Goal: Use online tool/utility: Utilize a website feature to perform a specific function

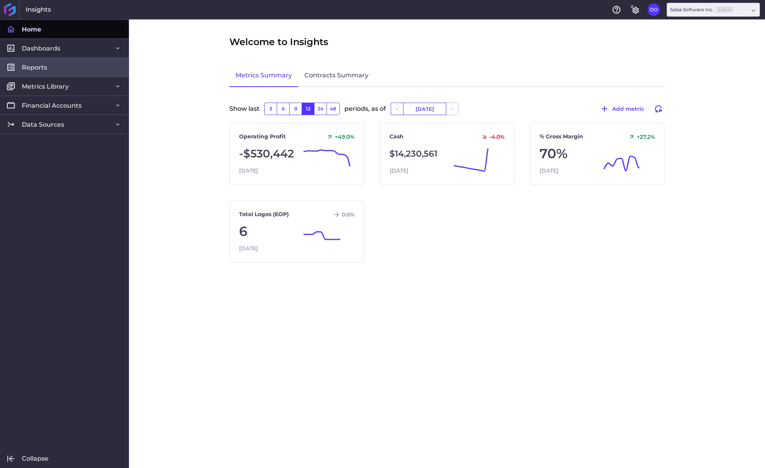
click at [31, 63] on span "Reports" at bounding box center [34, 67] width 25 height 8
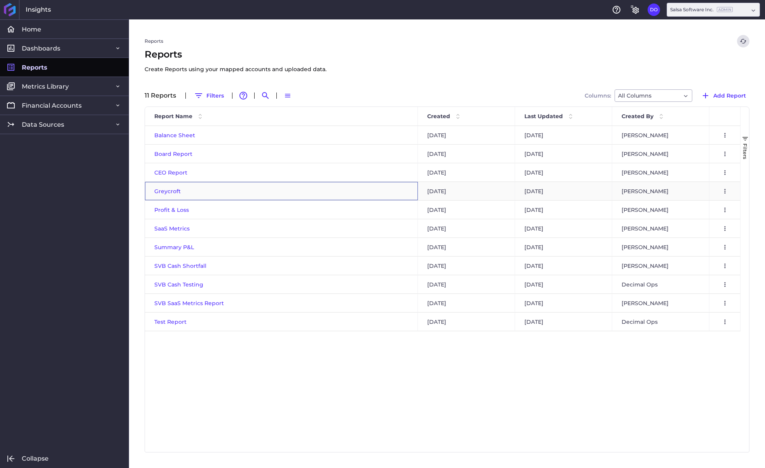
click at [167, 192] on span "Greycroft" at bounding box center [167, 191] width 26 height 7
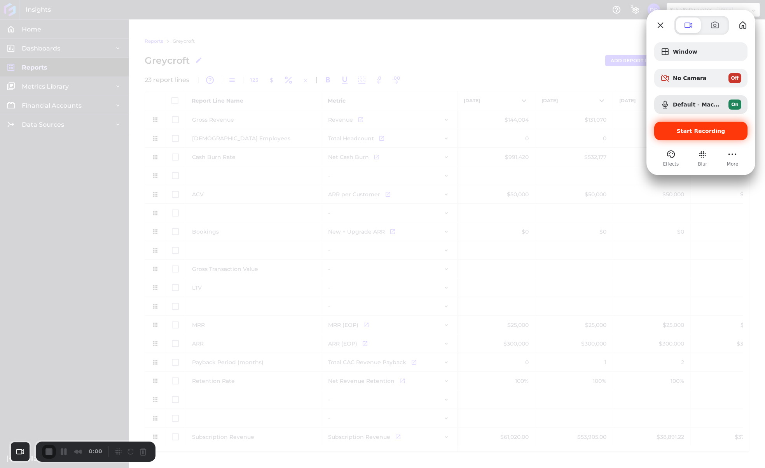
click at [699, 131] on span "Start Recording" at bounding box center [700, 131] width 49 height 6
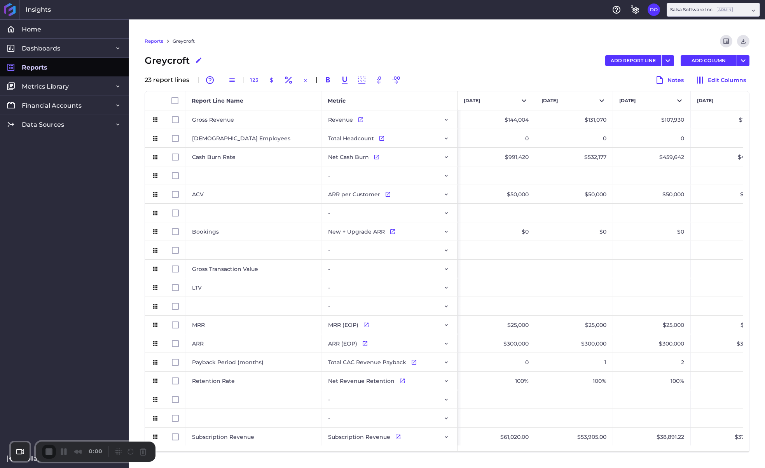
click at [65, 452] on button "Pause Recording" at bounding box center [65, 452] width 12 height 12
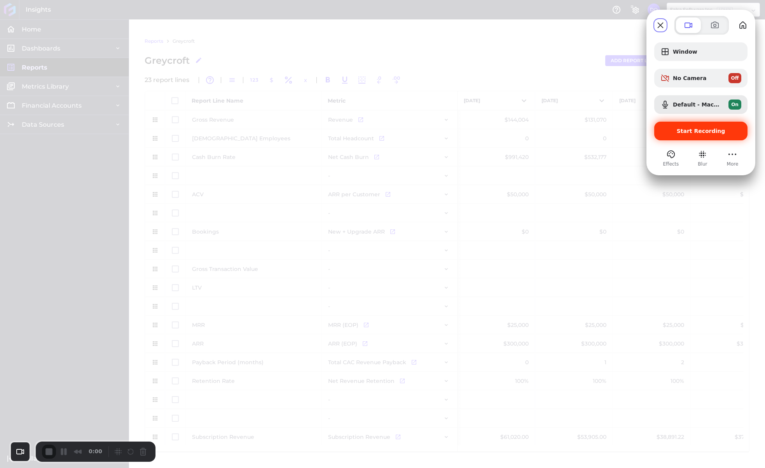
click at [686, 130] on span "Start Recording" at bounding box center [700, 131] width 49 height 6
